Goal: Navigation & Orientation: Understand site structure

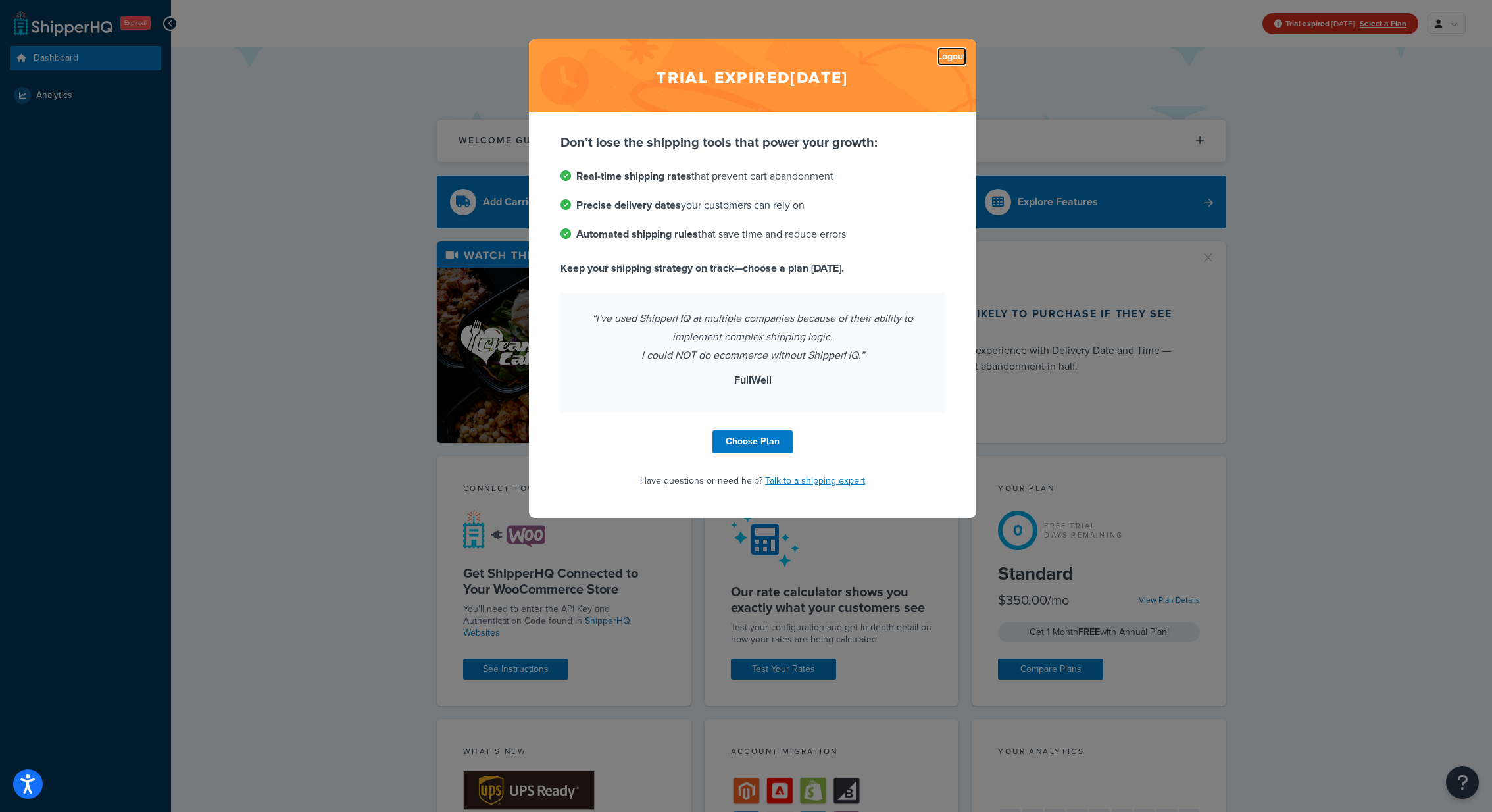
click at [949, 59] on link "Logout" at bounding box center [951, 56] width 29 height 18
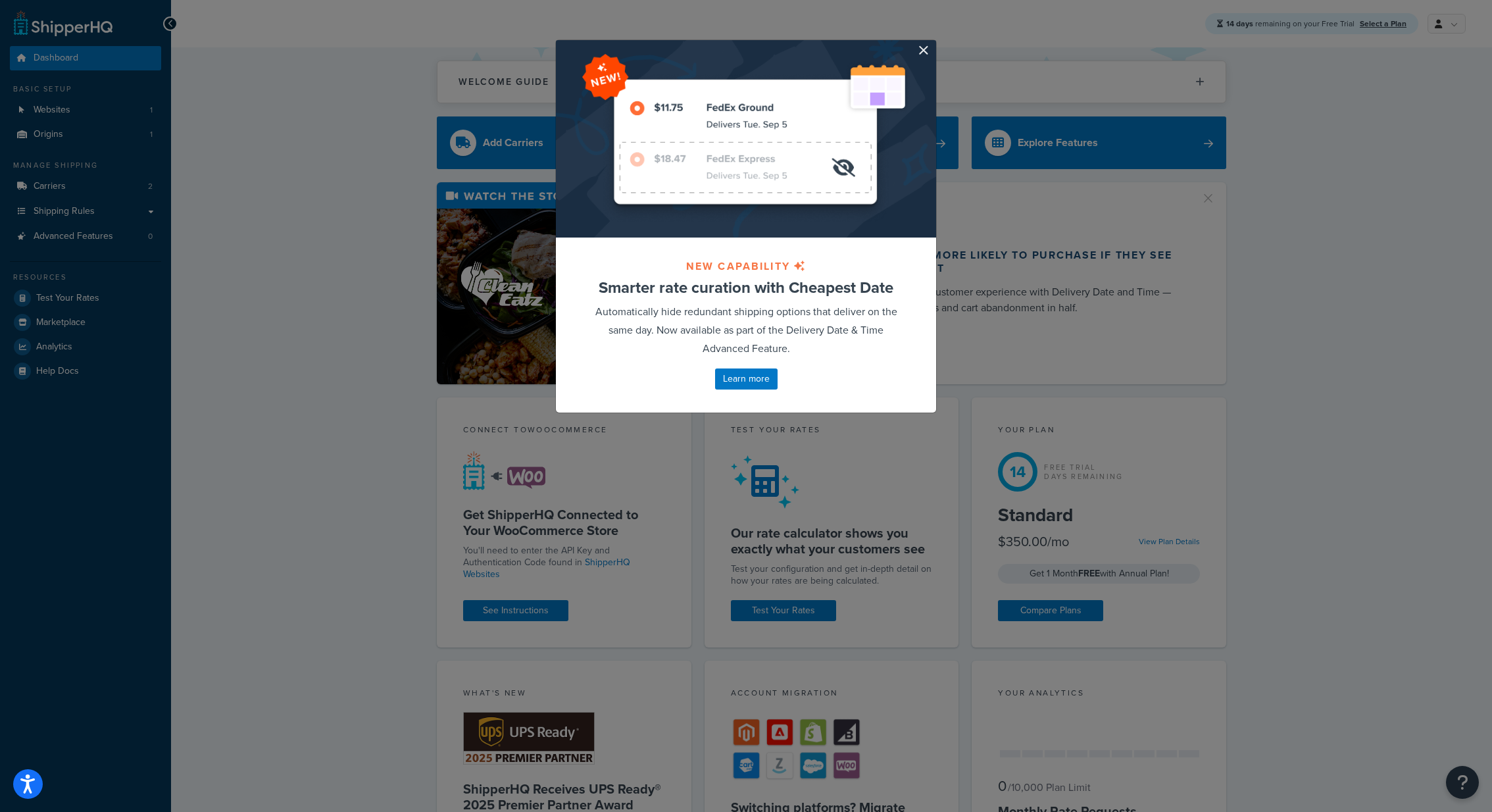
click at [940, 43] on div "NEW CAPABILITY Smarter rate curation with Cheapest Date Automatically hide redu…" at bounding box center [746, 226] width 395 height 413
click at [933, 43] on button "button" at bounding box center [934, 42] width 4 height 4
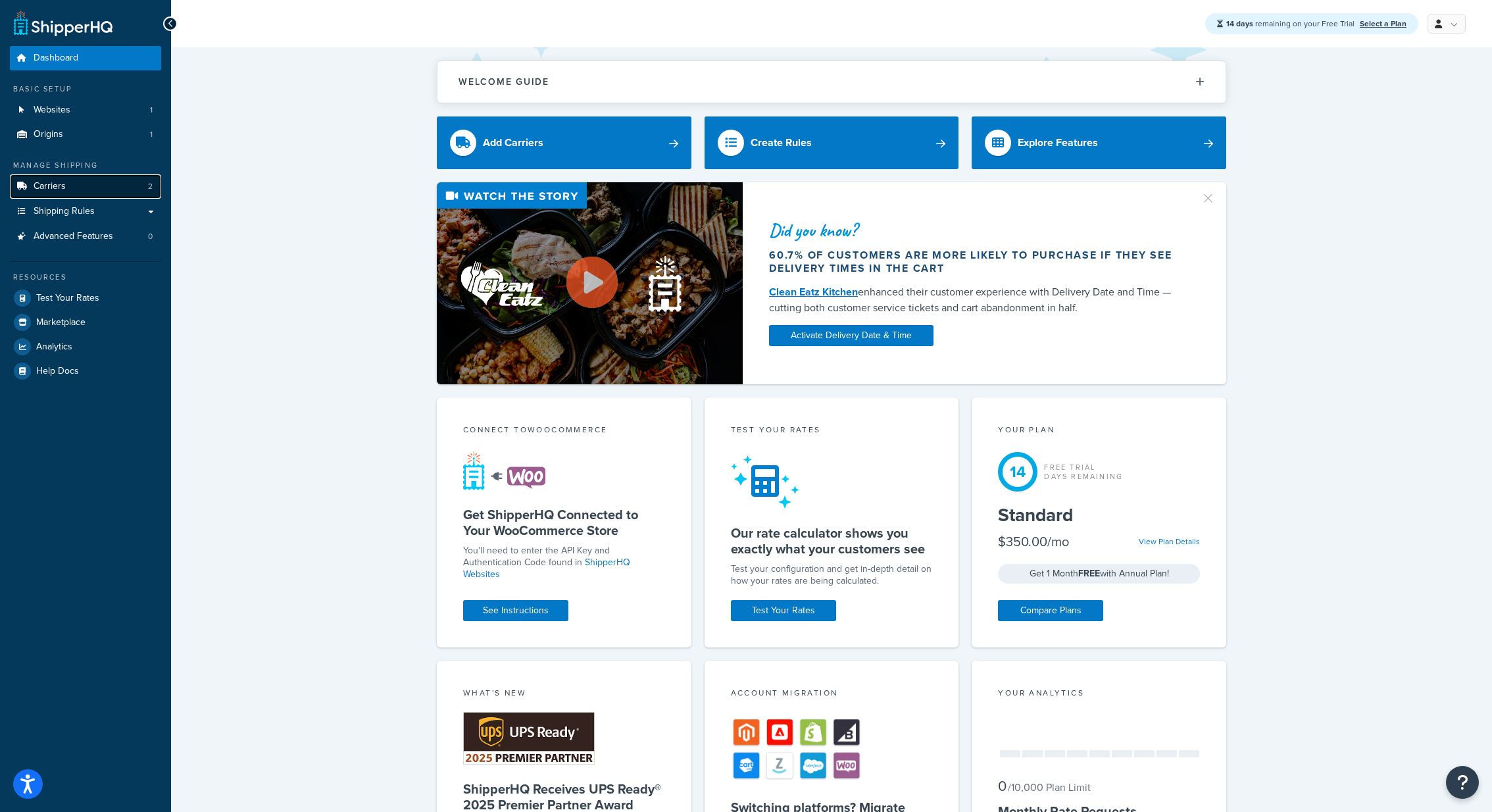
click at [105, 187] on link "Carriers 2" at bounding box center [85, 187] width 151 height 25
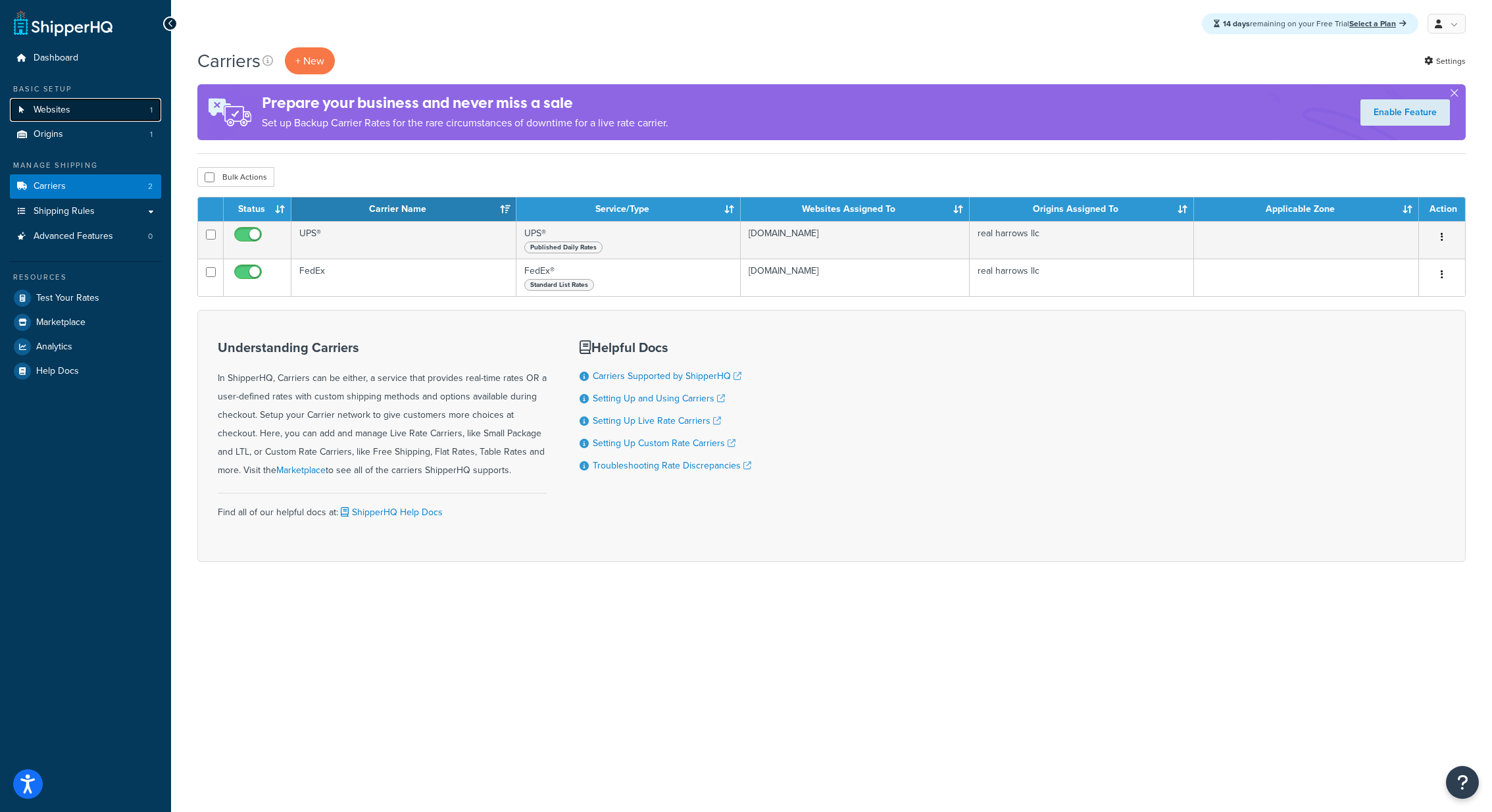
click at [87, 116] on link "Websites 1" at bounding box center [85, 110] width 151 height 25
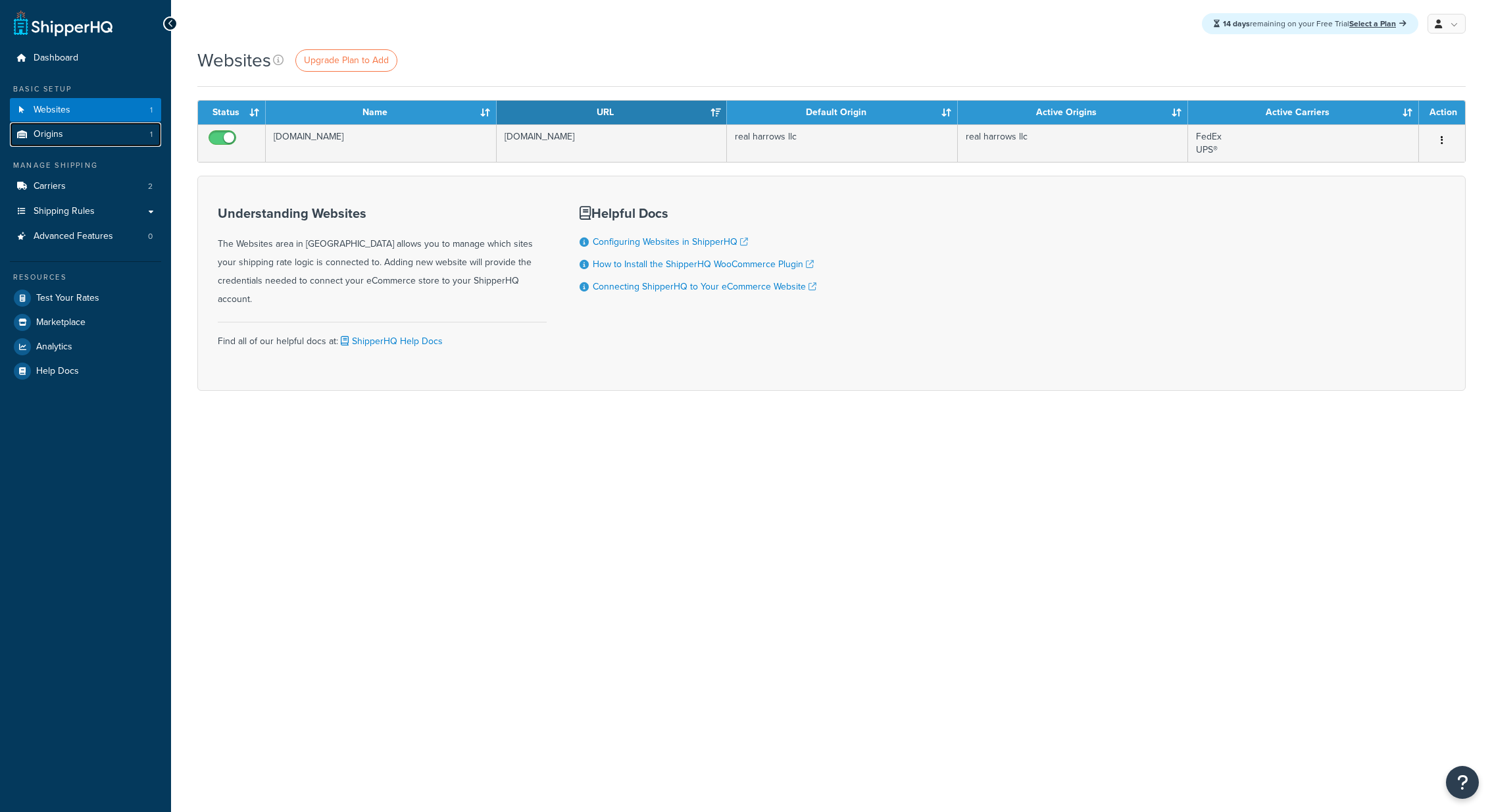
click at [87, 135] on link "Origins 1" at bounding box center [85, 135] width 151 height 25
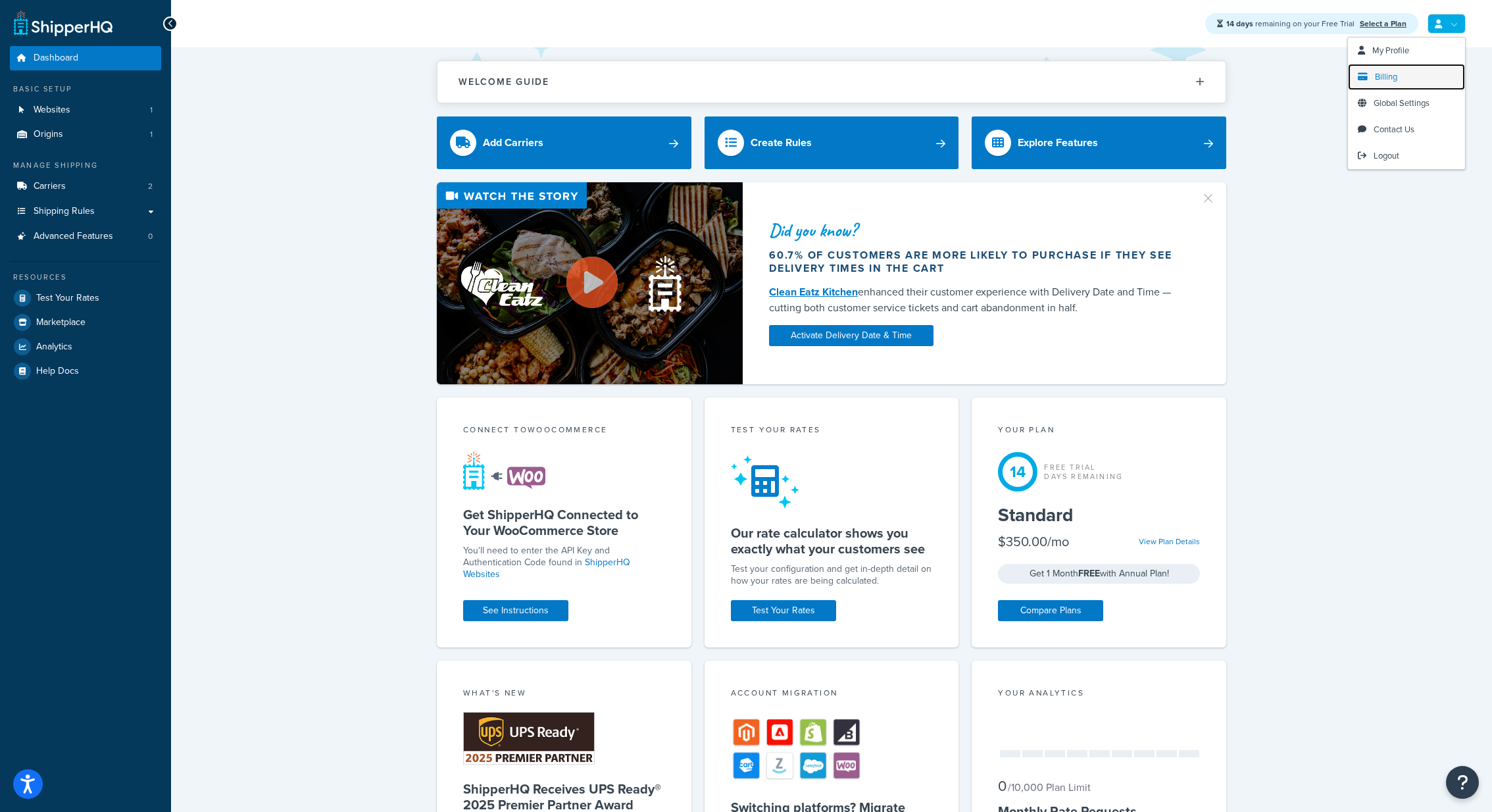
click at [1398, 77] on link "Billing" at bounding box center [1406, 77] width 117 height 26
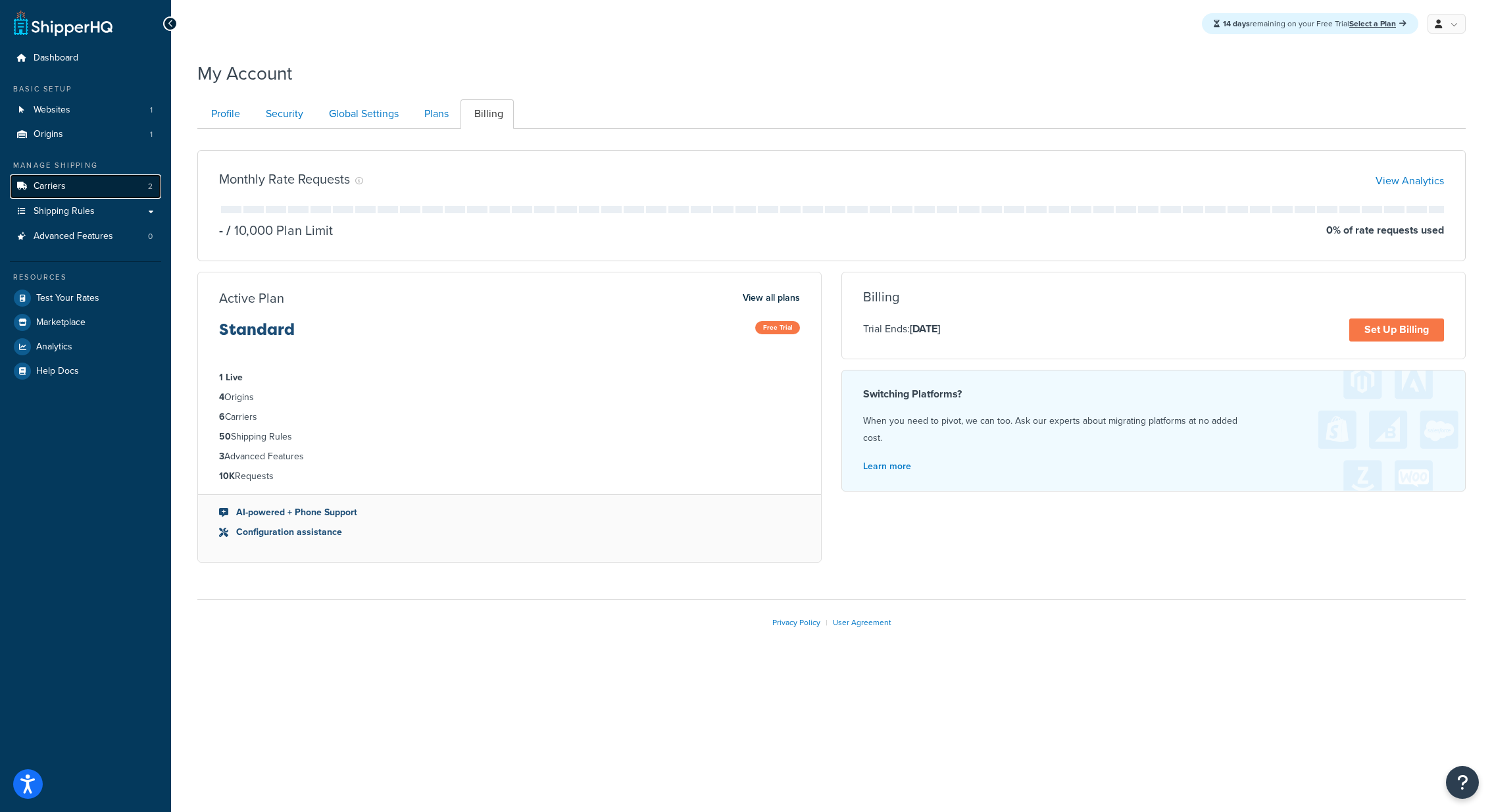
click at [101, 187] on link "Carriers 2" at bounding box center [85, 187] width 151 height 25
